Goal: Navigation & Orientation: Find specific page/section

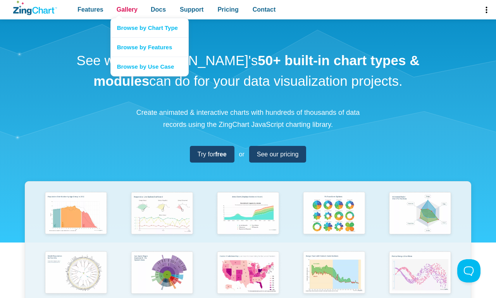
click at [127, 10] on span "Gallery" at bounding box center [127, 9] width 21 height 10
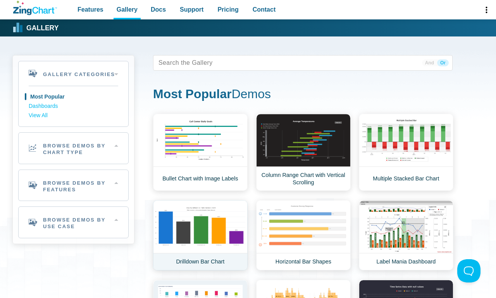
click at [200, 235] on link "Drilldown Bar Chart" at bounding box center [200, 235] width 95 height 70
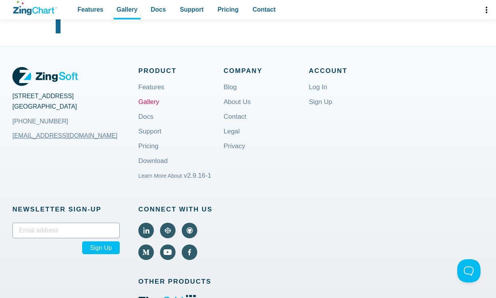
scroll to position [674, 0]
